Goal: Task Accomplishment & Management: Manage account settings

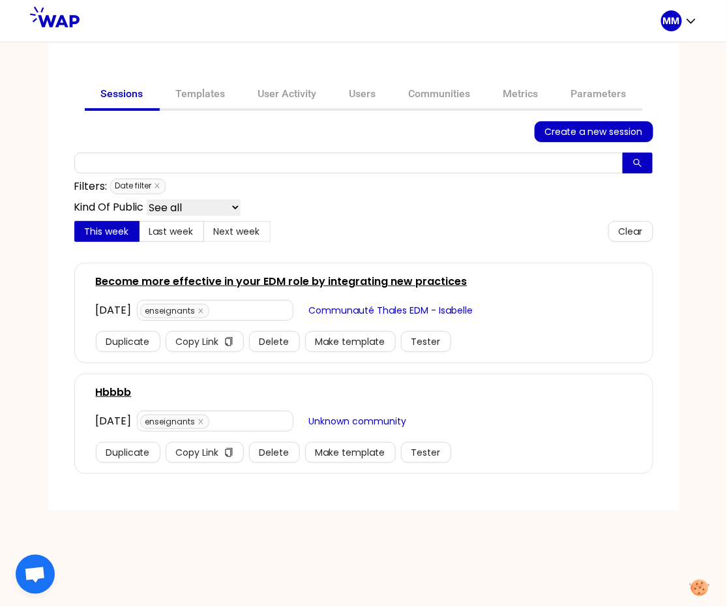
click at [169, 280] on link "Become more effective in your EDM role by integrating new practices" at bounding box center [282, 282] width 372 height 16
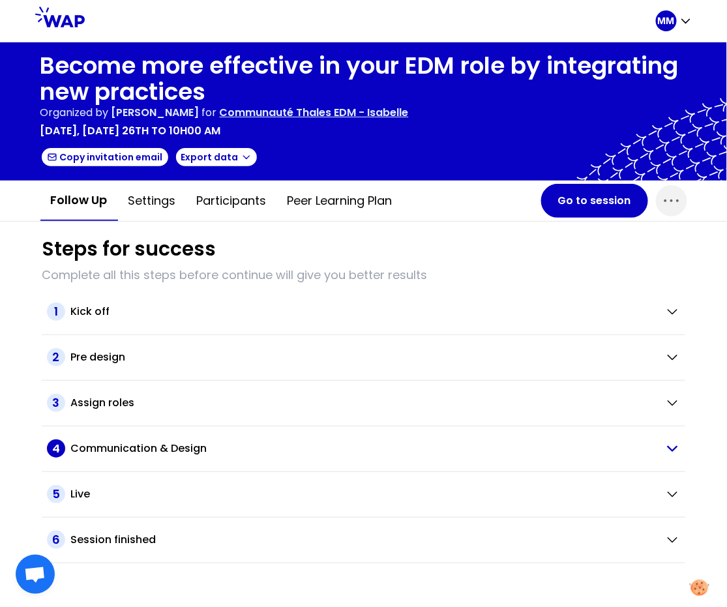
click at [146, 443] on h2 "Communication & Design" at bounding box center [138, 449] width 136 height 16
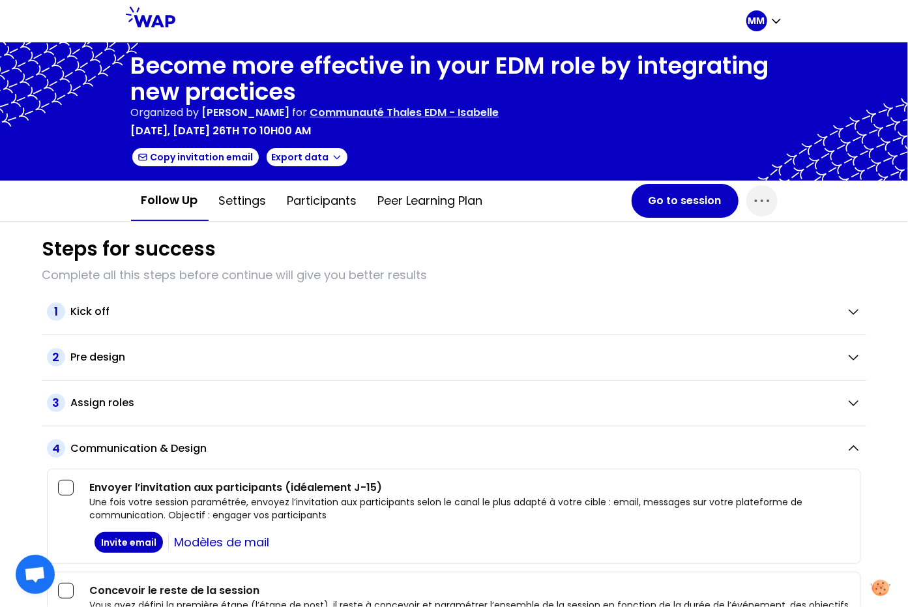
click at [485, 108] on p "Communauté Thales EDM - Isabelle" at bounding box center [404, 113] width 189 height 16
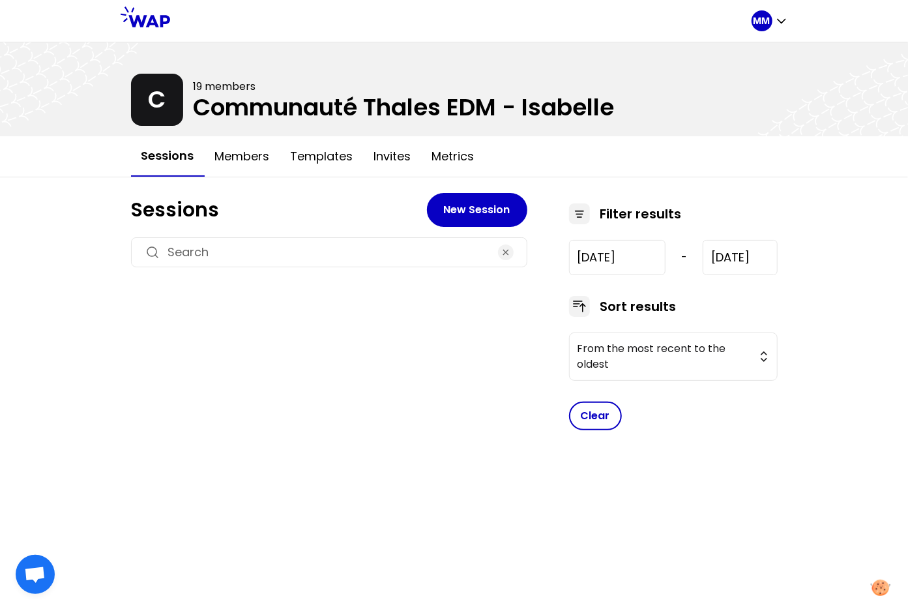
type input "[DATE]"
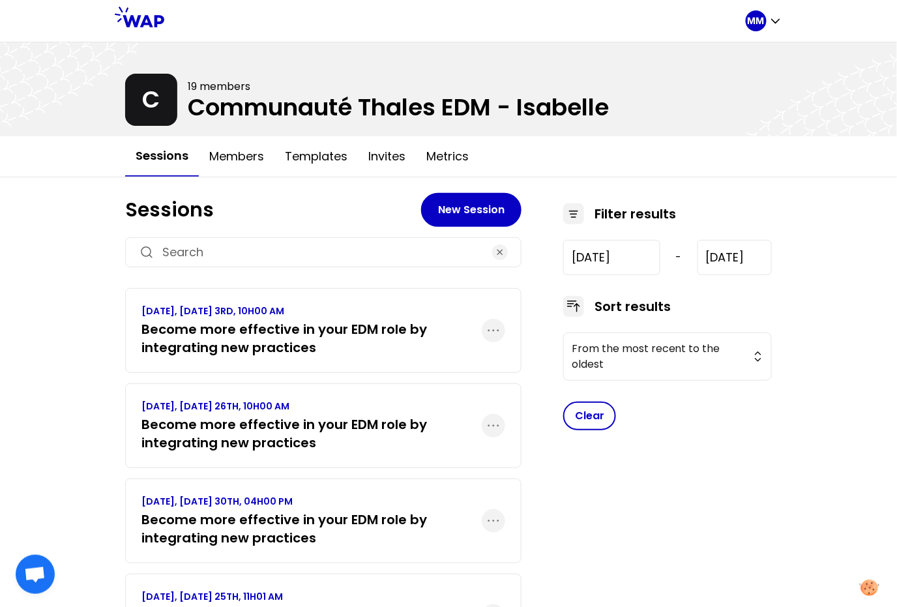
click at [289, 410] on p "[DATE], [DATE] 26TH, 10H00 AM" at bounding box center [311, 406] width 340 height 13
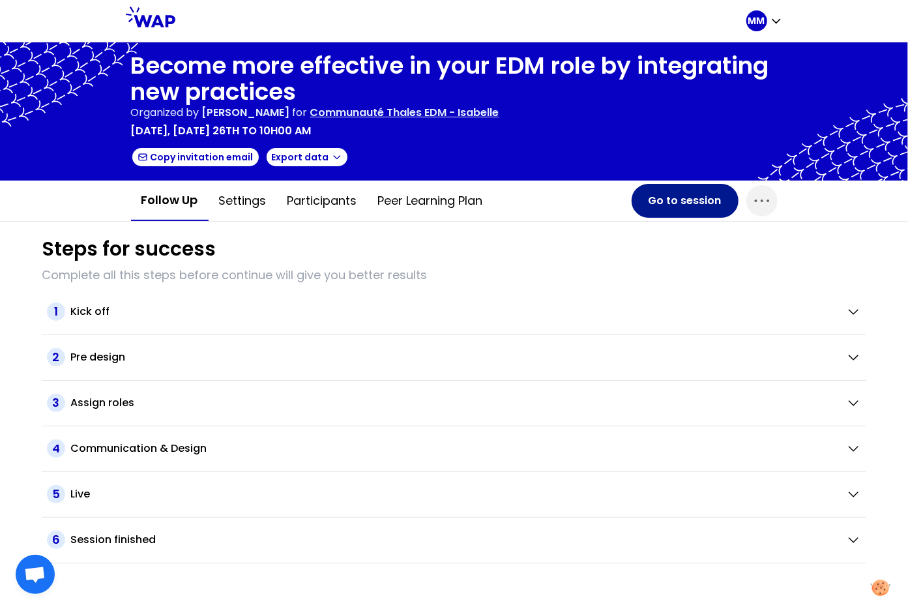
click at [653, 199] on button "Go to session" at bounding box center [685, 201] width 107 height 34
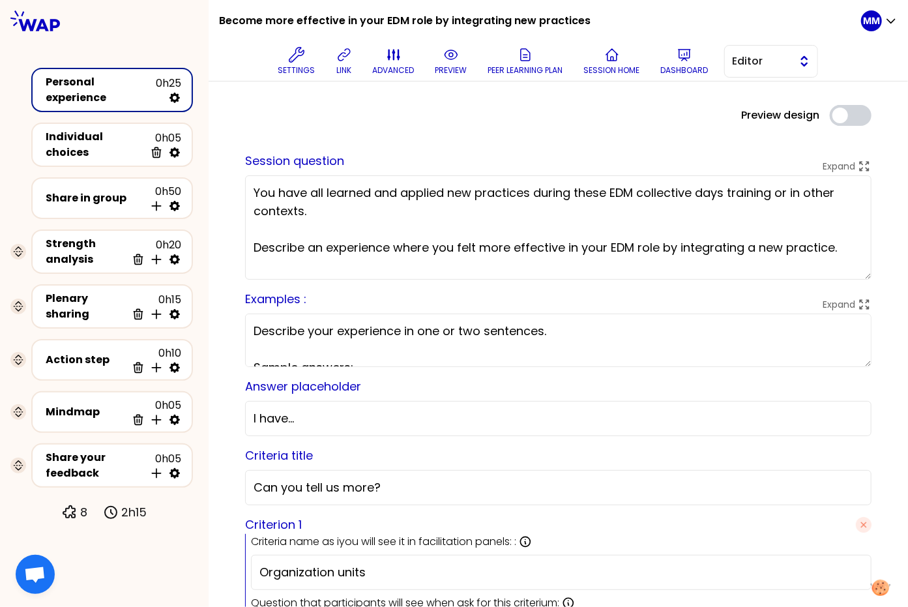
click at [653, 66] on span "Editor" at bounding box center [762, 61] width 59 height 16
click at [653, 110] on span "Facilitator" at bounding box center [779, 115] width 56 height 16
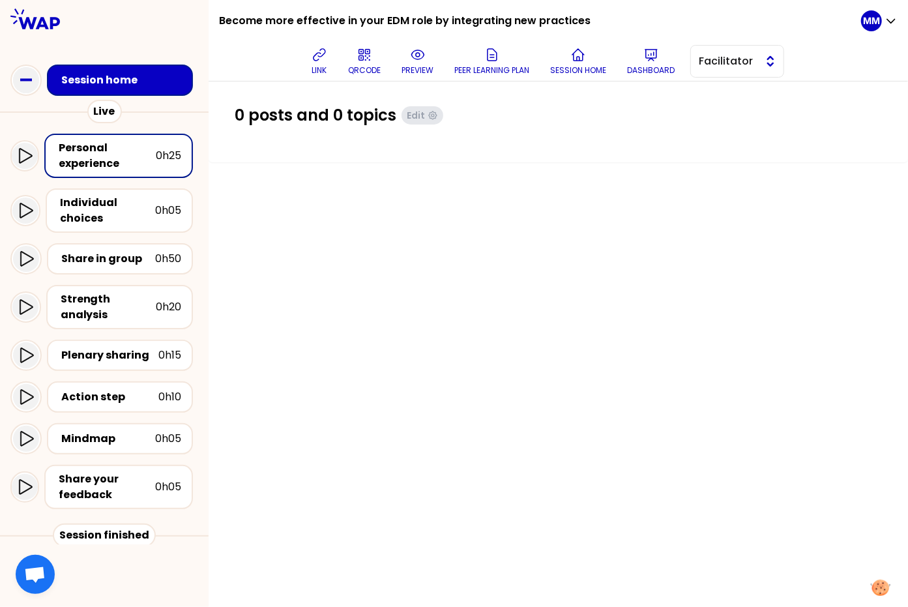
click at [653, 73] on button "Facilitator" at bounding box center [737, 61] width 94 height 33
drag, startPoint x: 733, startPoint y: 93, endPoint x: 751, endPoint y: 98, distance: 19.2
click at [653, 93] on span "Editor" at bounding box center [745, 94] width 56 height 16
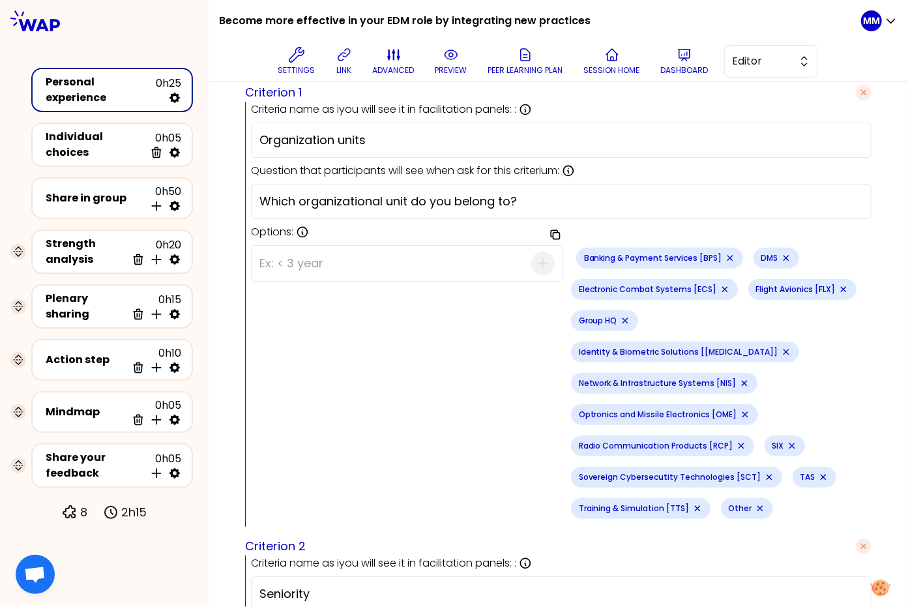
scroll to position [431, 0]
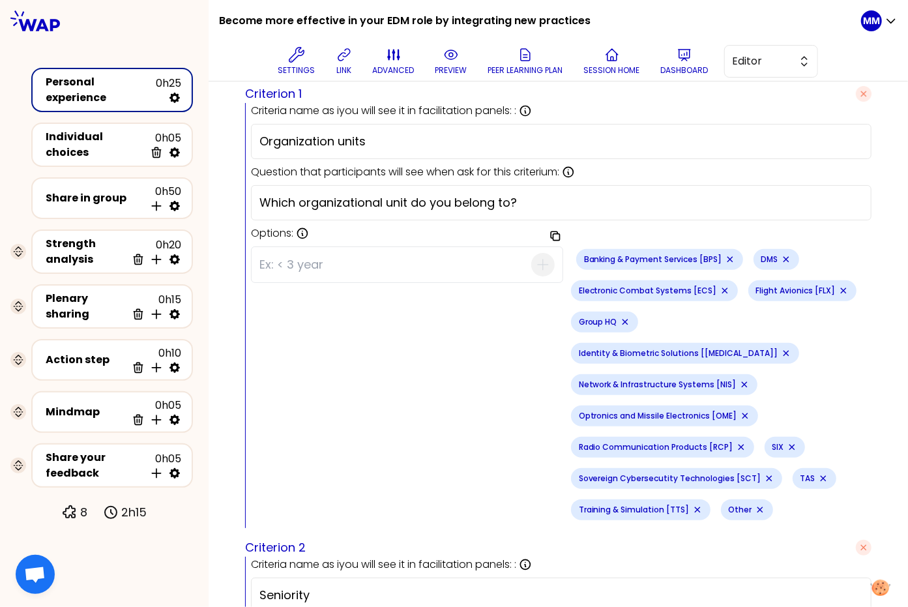
click at [471, 264] on input at bounding box center [395, 265] width 272 height 34
type input "LAS"
click at [433, 266] on input at bounding box center [395, 265] width 272 height 34
type input "CDI CPS"
click at [392, 372] on div "Copy options Banking & Payment Services [BPS] CDI CPS DMS Electronic Combat Sys…" at bounding box center [561, 384] width 621 height 287
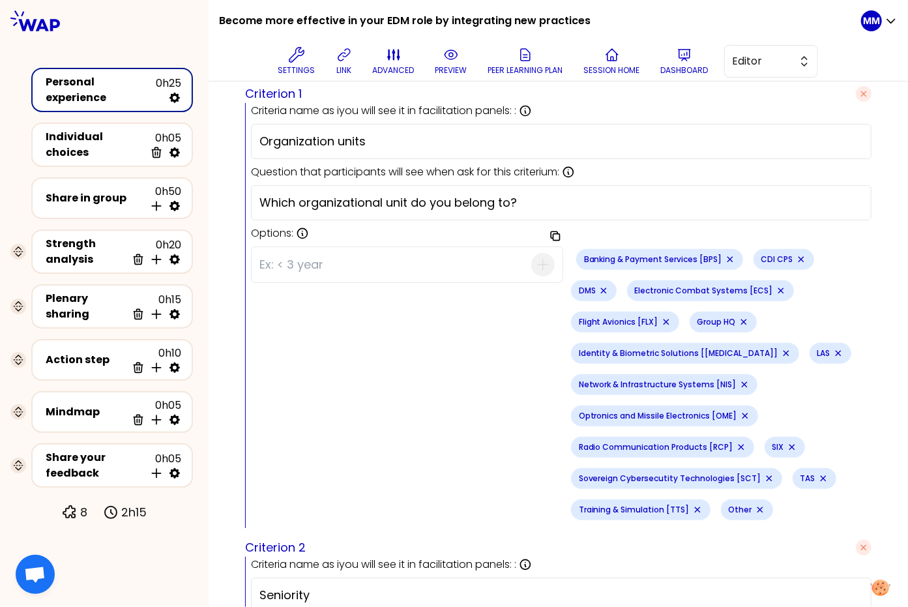
click at [456, 261] on input at bounding box center [395, 265] width 272 height 34
type input "DHQ"
click at [427, 265] on input at bounding box center [395, 265] width 272 height 34
type input "AVS"
click at [456, 258] on input at bounding box center [395, 265] width 272 height 34
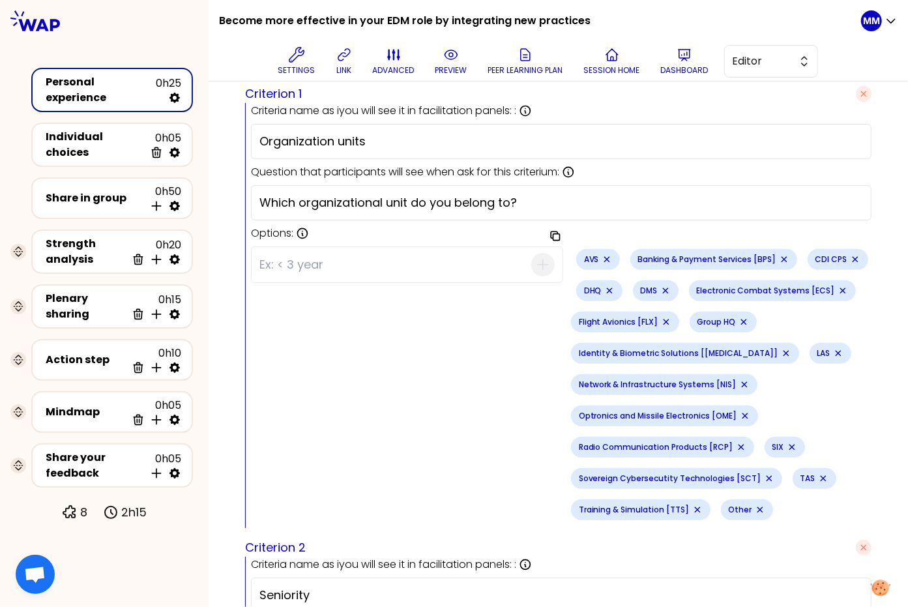
click at [459, 260] on input at bounding box center [395, 265] width 272 height 34
type input "AWS"
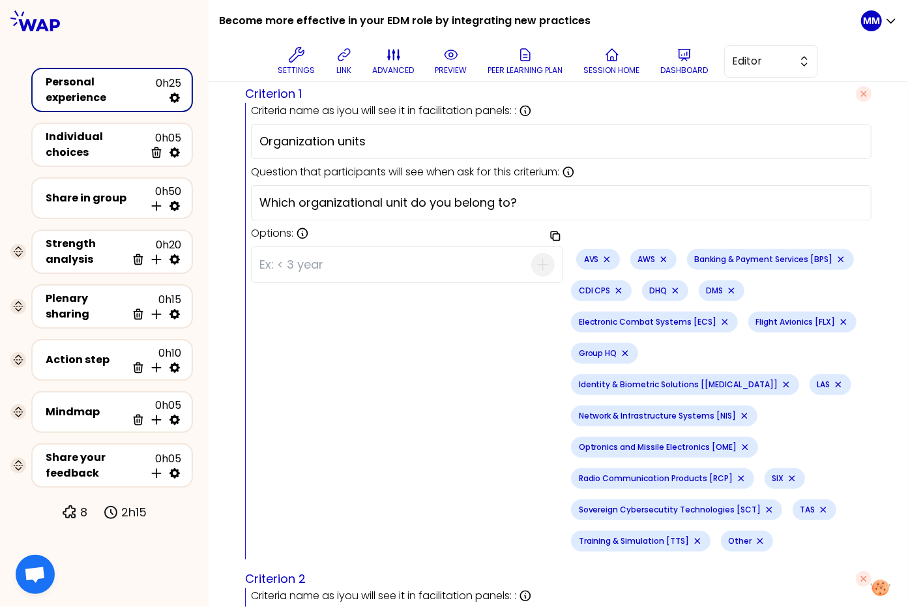
click at [496, 396] on div "Copy options AVS AWS Banking & Payment Services [BPS] CDI CPS DHQ DMS Electroni…" at bounding box center [561, 400] width 621 height 318
click at [452, 362] on div "Copy options AVS AWS Banking & Payment Services [BPS] CDI CPS DHQ DMS Electroni…" at bounding box center [561, 400] width 621 height 318
click at [398, 359] on div "Copy options AVS AWS Banking & Payment Services [BPS] CDI CPS DHQ DMS Electroni…" at bounding box center [561, 400] width 621 height 318
click at [411, 337] on div "Copy options AVS AWS Banking & Payment Services [BPS] CDI CPS DHQ DMS Electroni…" at bounding box center [561, 400] width 621 height 318
click at [653, 142] on input "Organization units" at bounding box center [561, 141] width 604 height 18
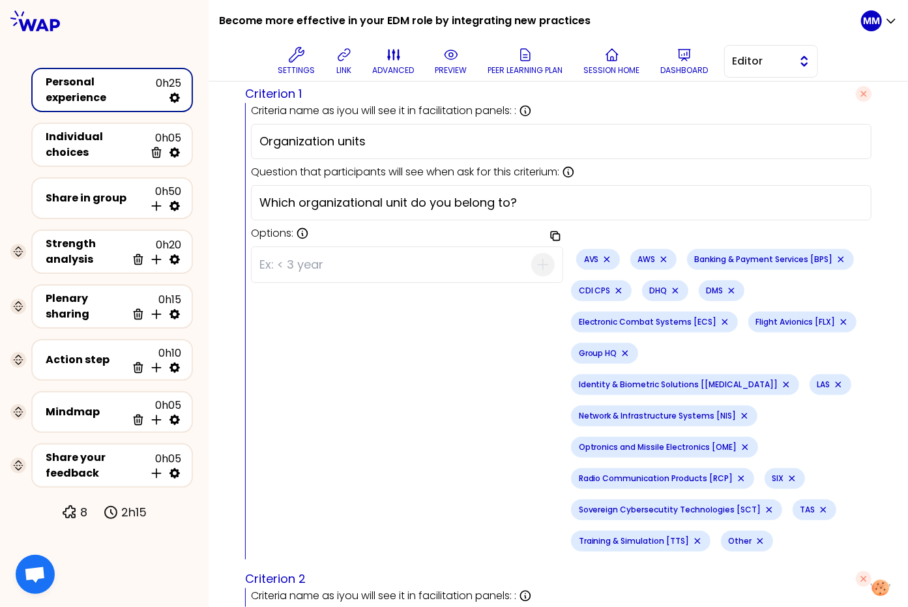
click at [653, 58] on span "Editor" at bounding box center [762, 61] width 59 height 16
click at [653, 117] on span "Facilitator" at bounding box center [779, 115] width 56 height 16
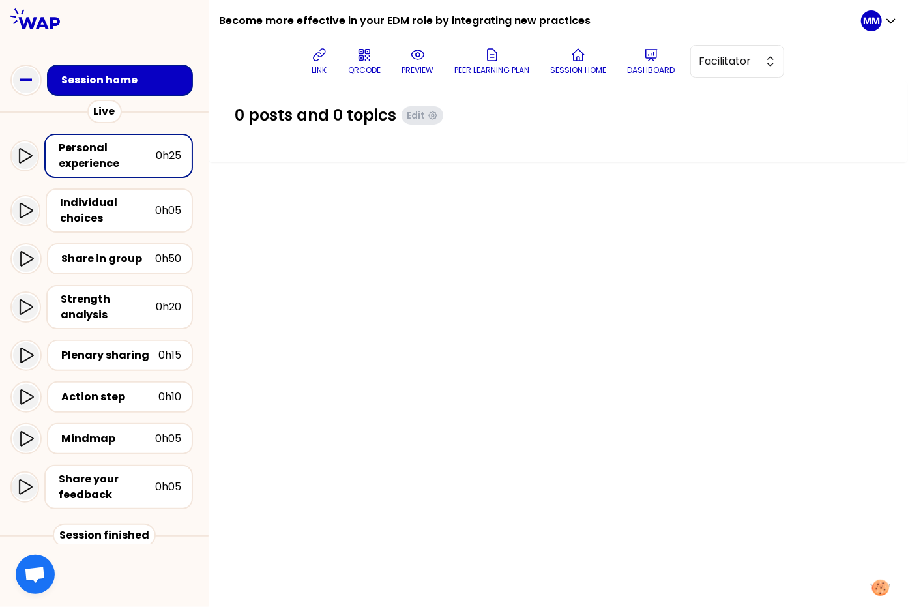
scroll to position [0, 0]
click at [149, 11] on div at bounding box center [104, 19] width 209 height 38
click at [653, 64] on button "Facilitator" at bounding box center [737, 61] width 94 height 33
click at [653, 92] on span "Editor" at bounding box center [745, 94] width 56 height 16
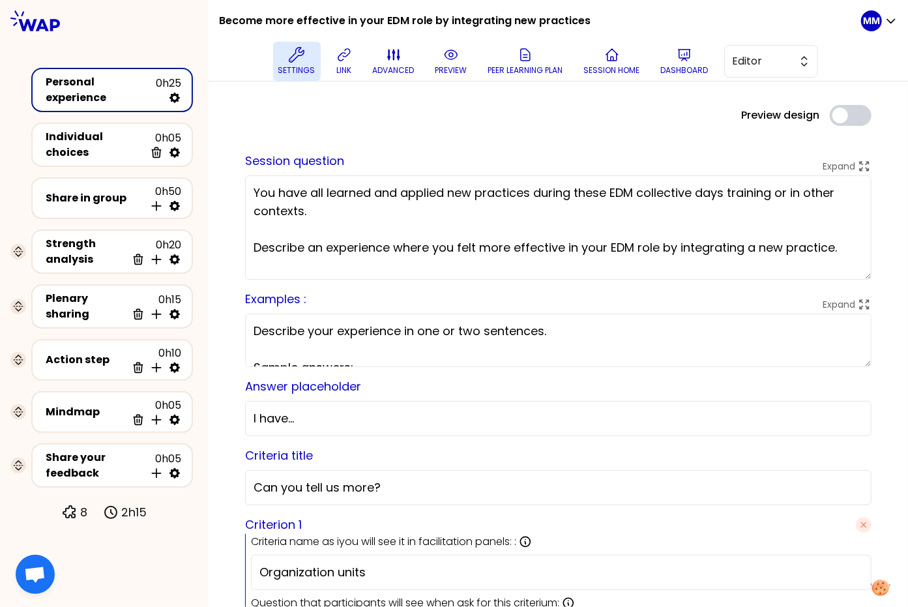
click at [304, 57] on button "Settings" at bounding box center [297, 61] width 48 height 39
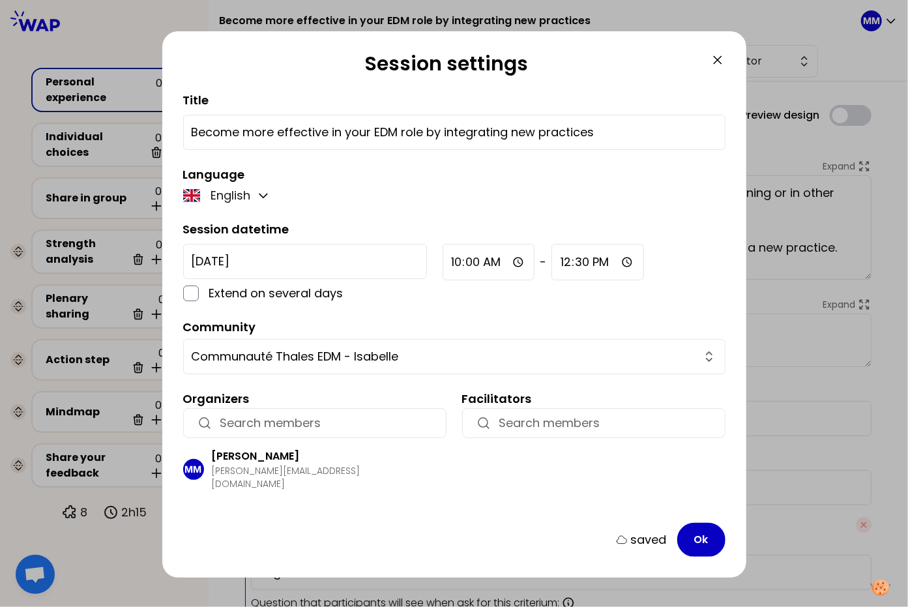
click at [653, 56] on icon at bounding box center [718, 60] width 16 height 16
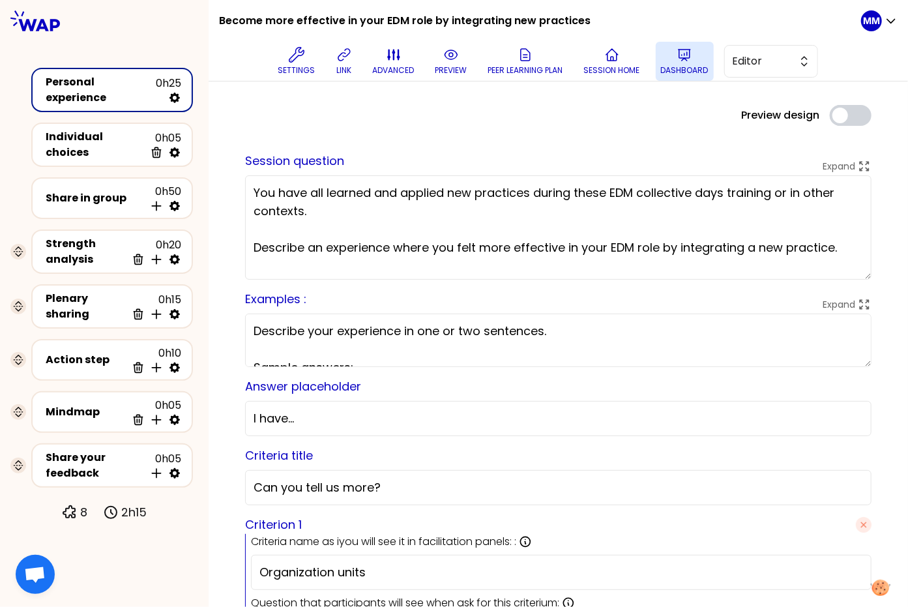
click at [653, 59] on icon at bounding box center [685, 55] width 16 height 16
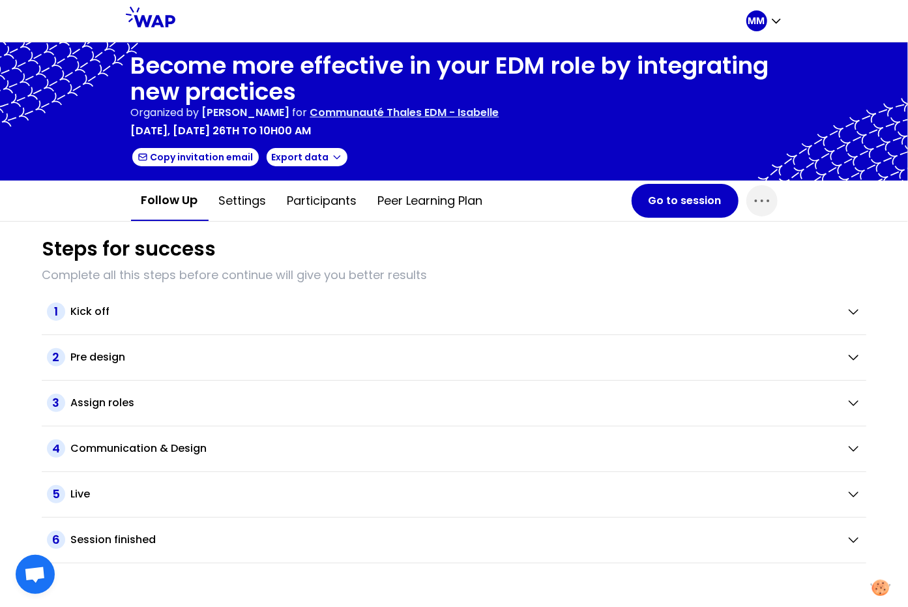
click at [433, 110] on p "Communauté Thales EDM - Isabelle" at bounding box center [404, 113] width 189 height 16
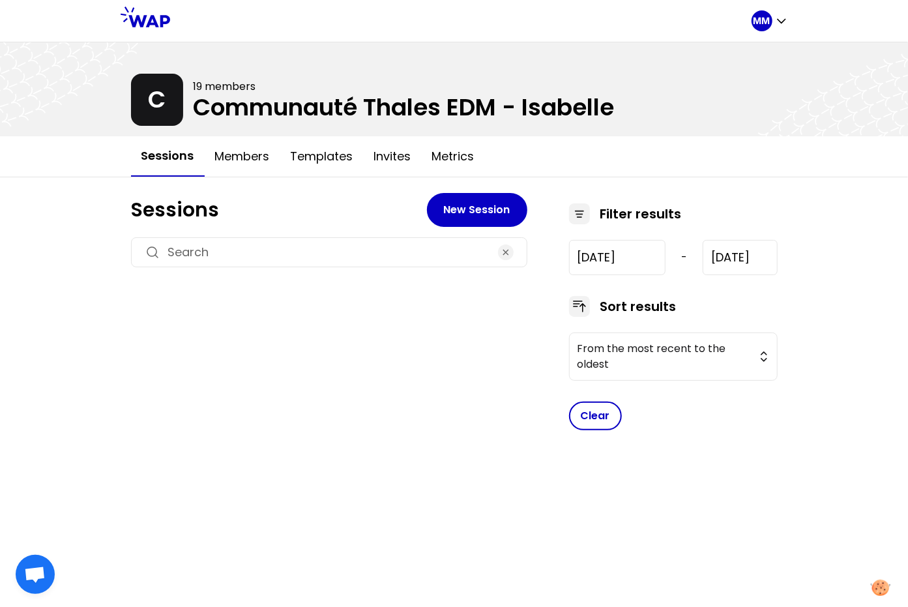
type input "[DATE]"
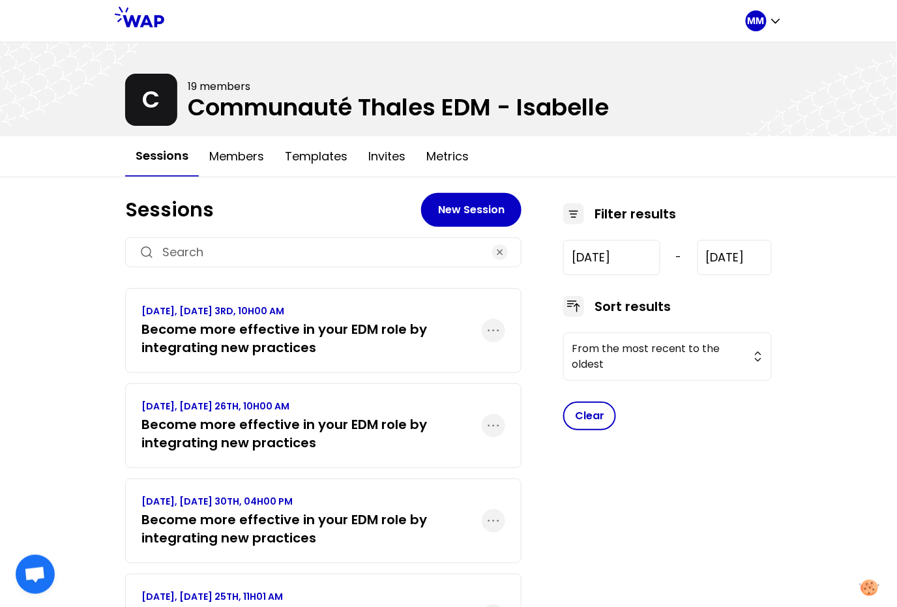
click at [294, 335] on h3 "Become more effective in your EDM role by integrating new practices" at bounding box center [311, 338] width 340 height 37
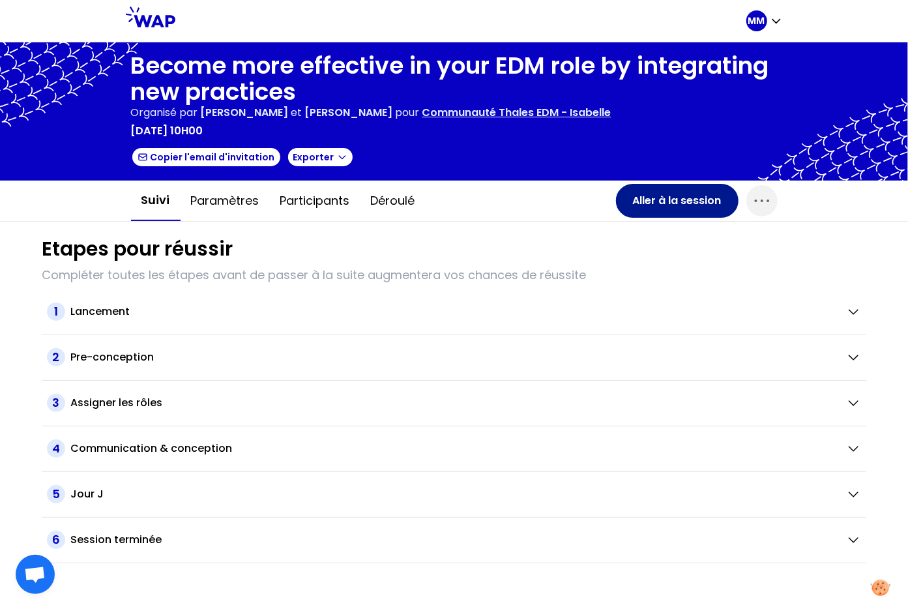
click at [653, 203] on button "Aller à la session" at bounding box center [677, 201] width 123 height 34
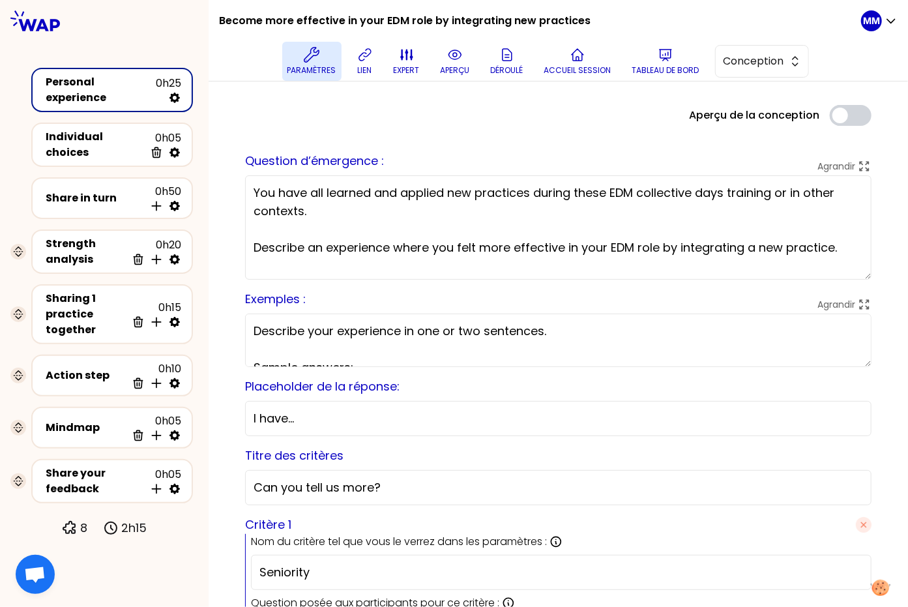
click at [327, 59] on button "Paramètres" at bounding box center [311, 61] width 59 height 39
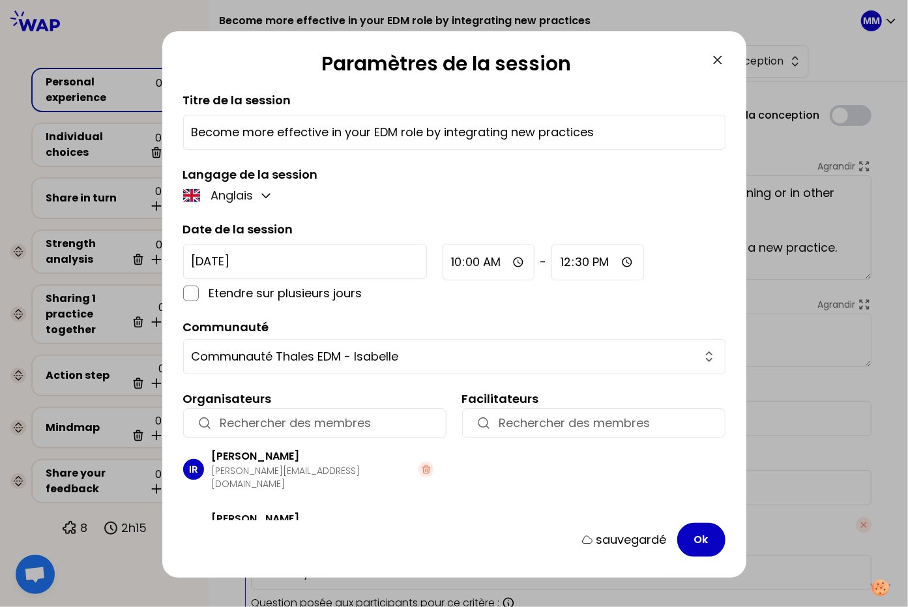
scroll to position [17, 0]
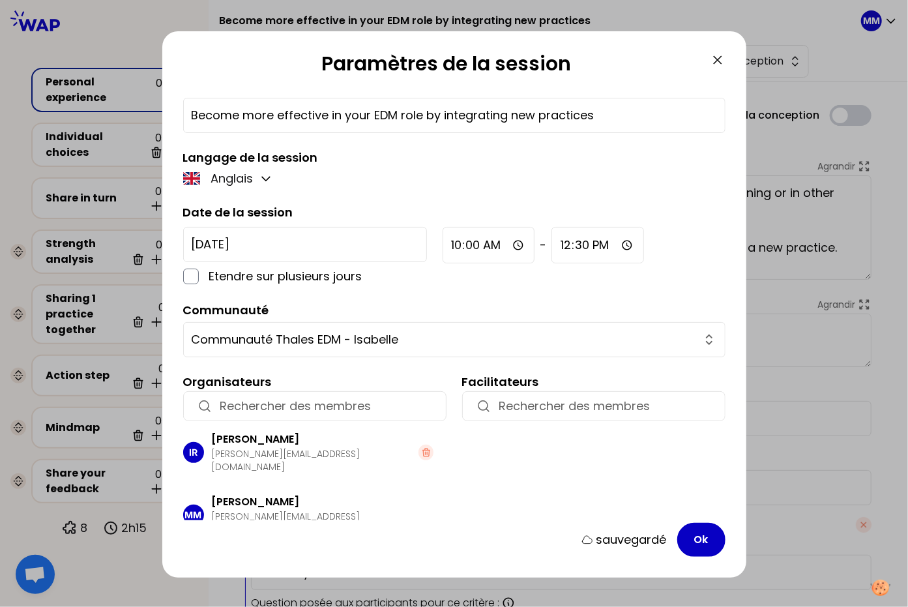
drag, startPoint x: 715, startPoint y: 59, endPoint x: 706, endPoint y: 64, distance: 10.2
click at [653, 59] on icon at bounding box center [718, 60] width 16 height 16
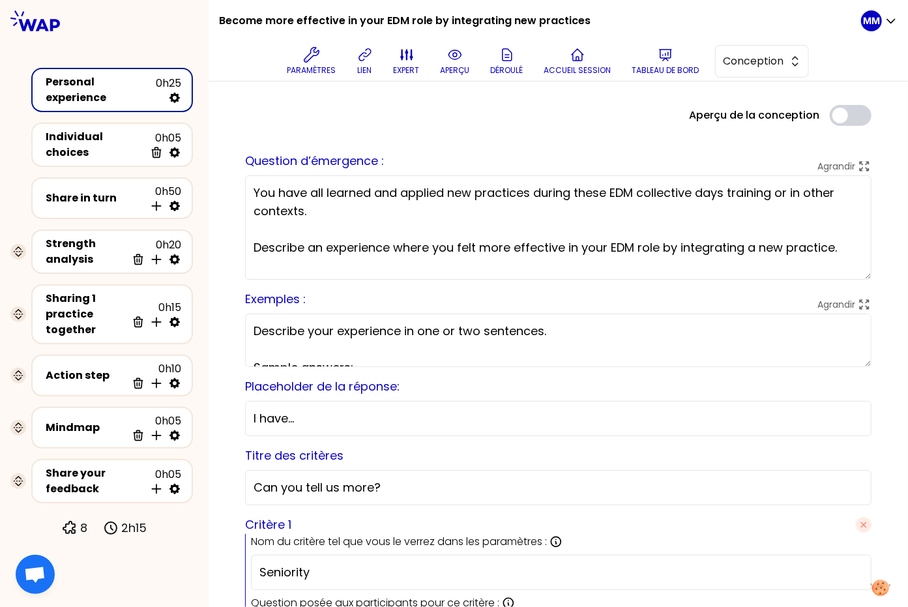
click at [653, 22] on div "Become more effective in your EDM role by integrating new practices Paramètres …" at bounding box center [540, 40] width 642 height 81
click at [205, 25] on div at bounding box center [104, 21] width 209 height 42
